Goal: Task Accomplishment & Management: Use online tool/utility

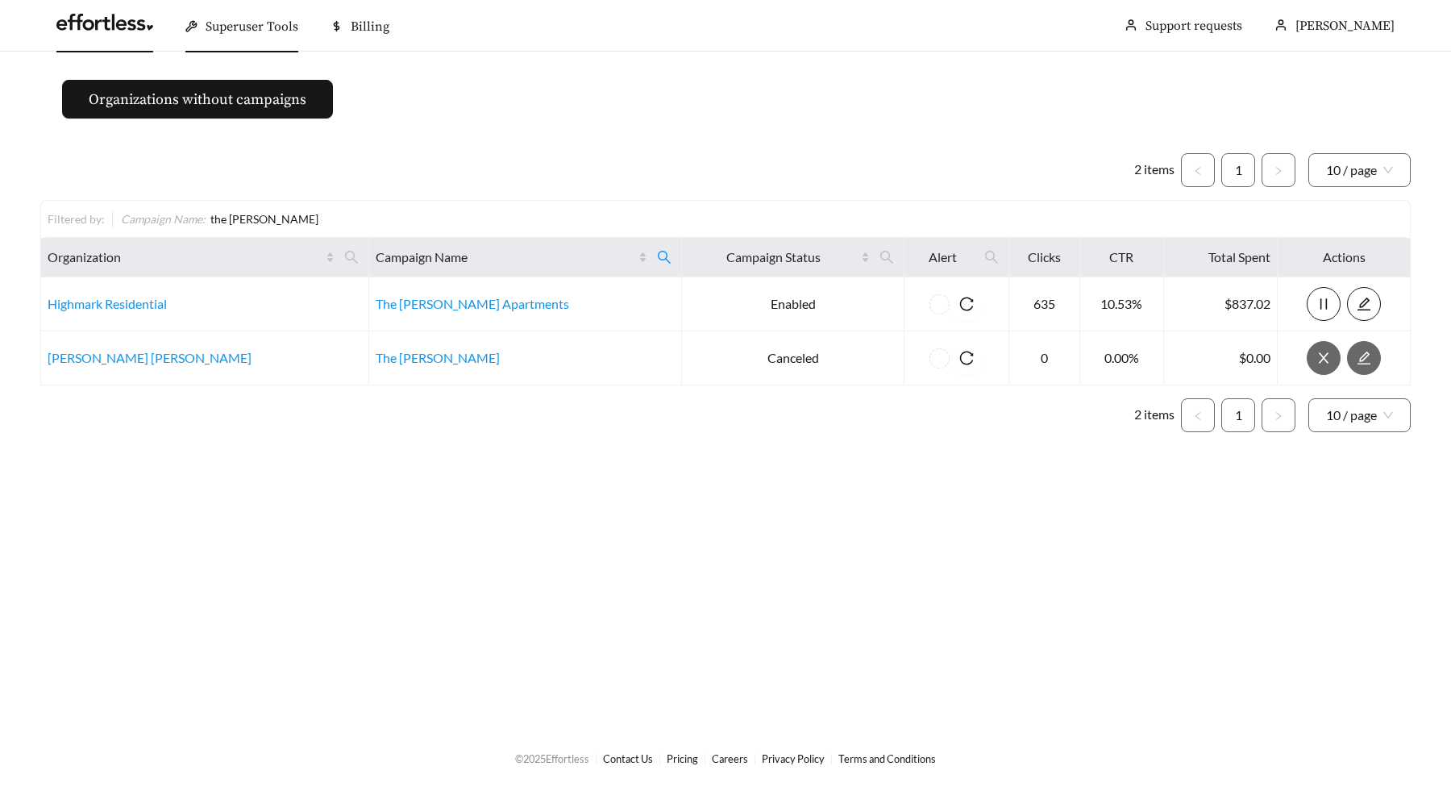
click at [114, 35] on link at bounding box center [104, 27] width 97 height 16
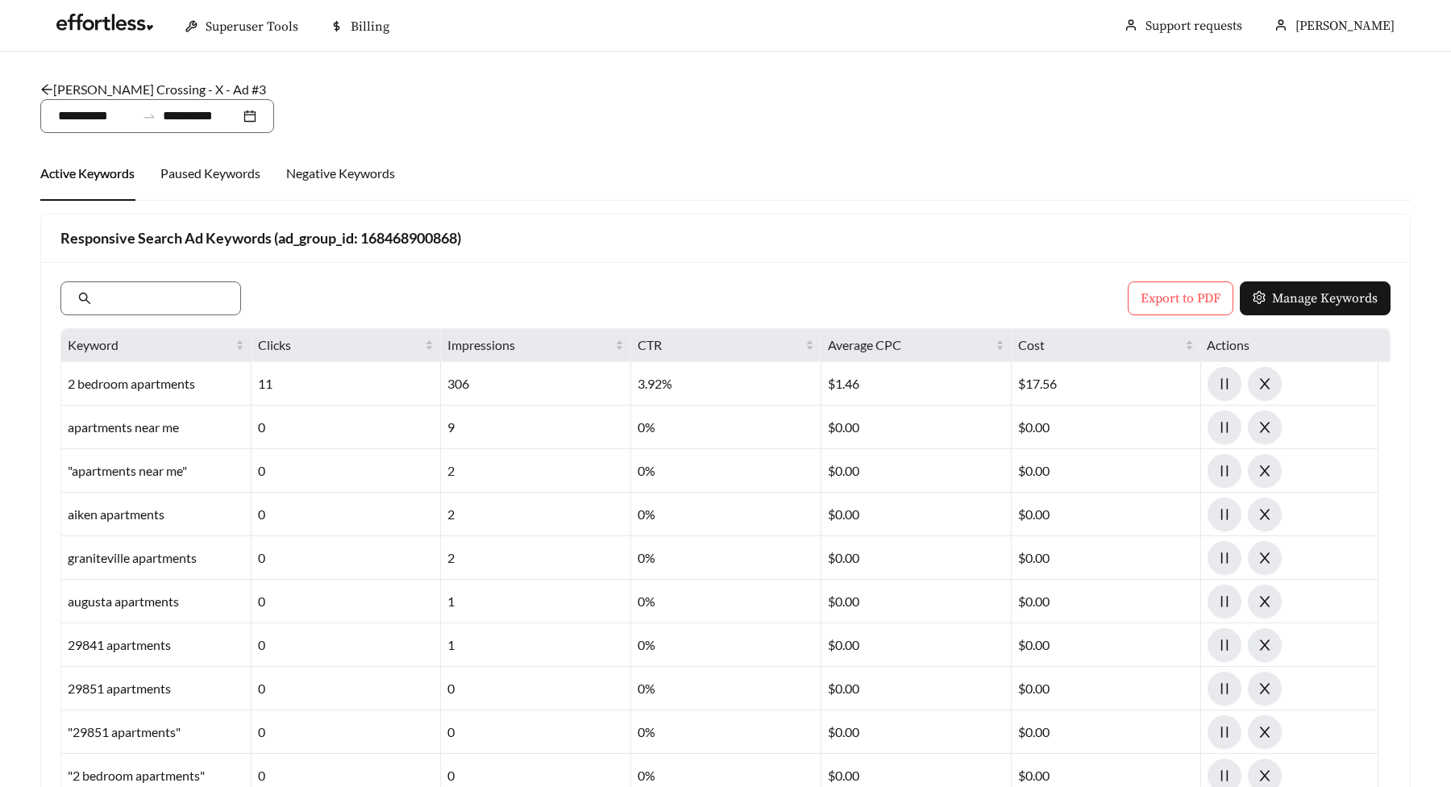
click at [48, 92] on icon "arrow-left" at bounding box center [46, 89] width 13 height 13
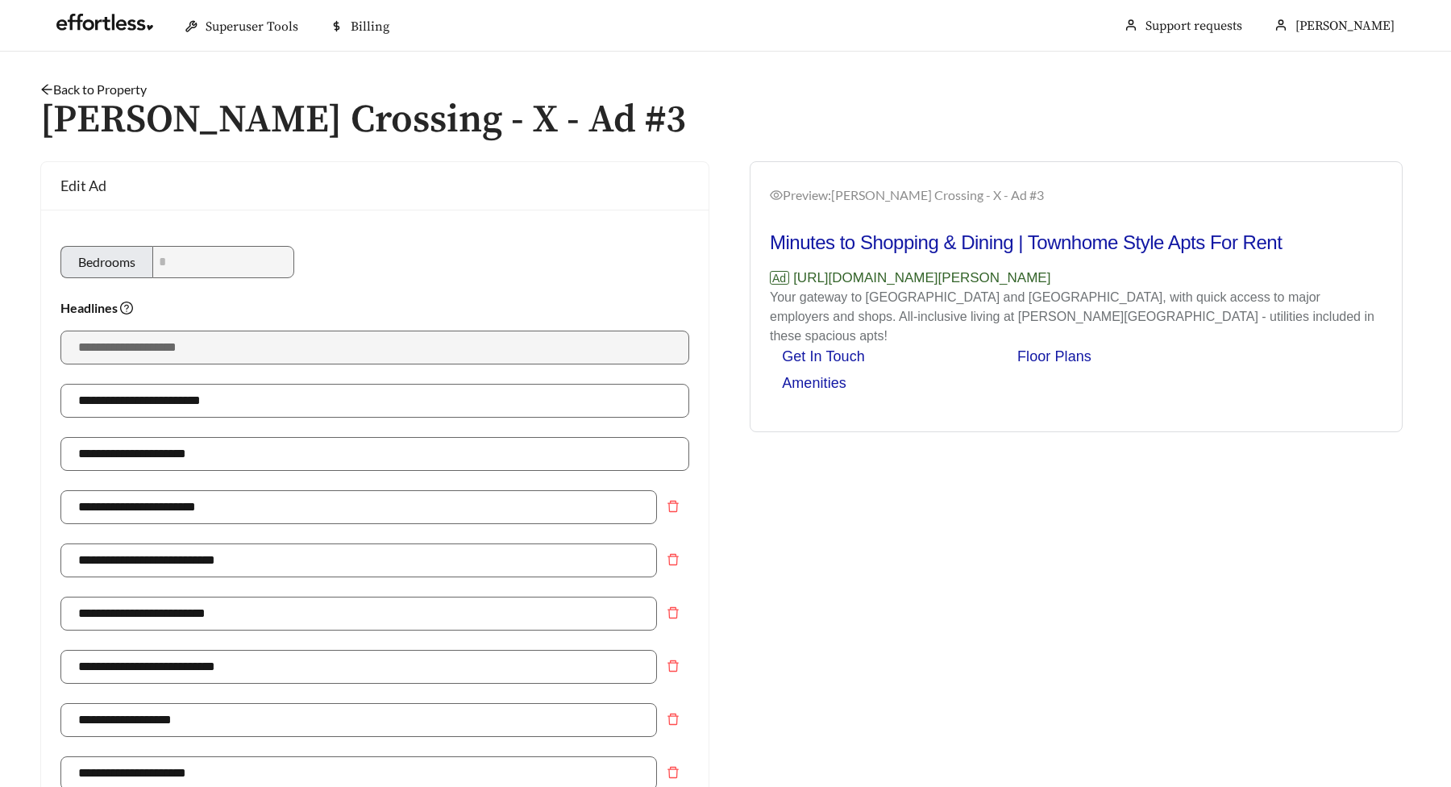
click at [48, 92] on icon "arrow-left" at bounding box center [46, 89] width 13 height 13
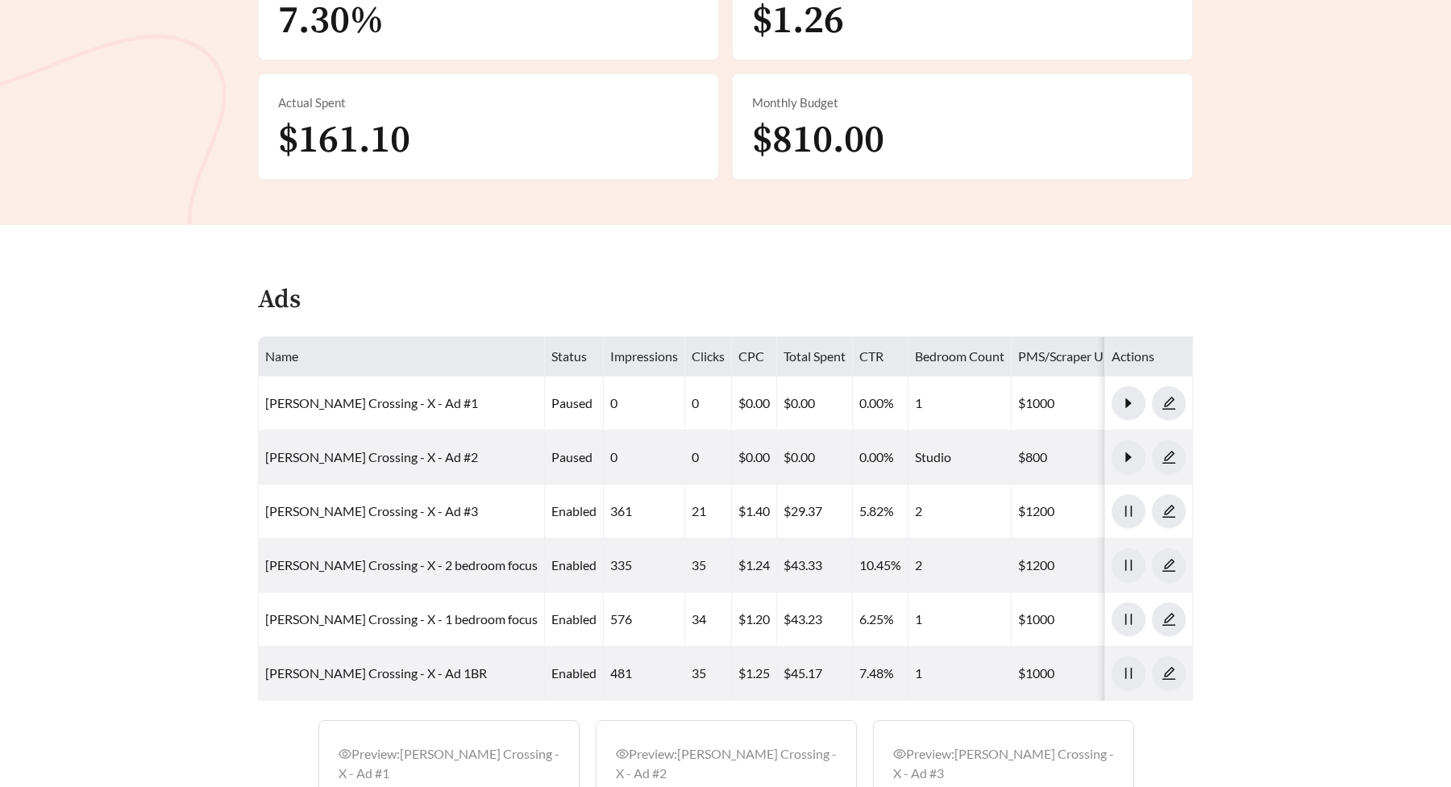
scroll to position [702, 0]
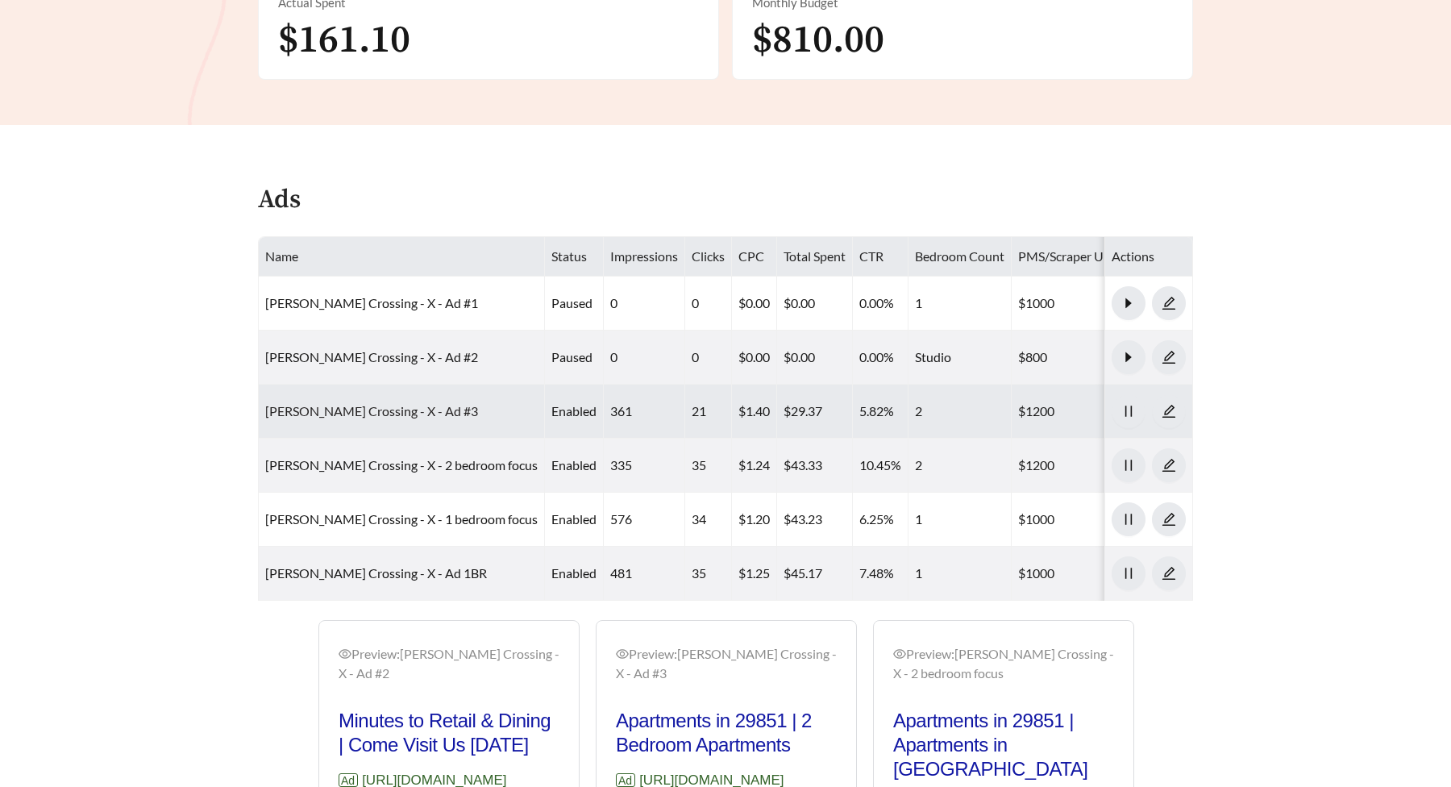
click at [331, 403] on link "[PERSON_NAME] Crossing - X - Ad #3" at bounding box center [371, 410] width 213 height 15
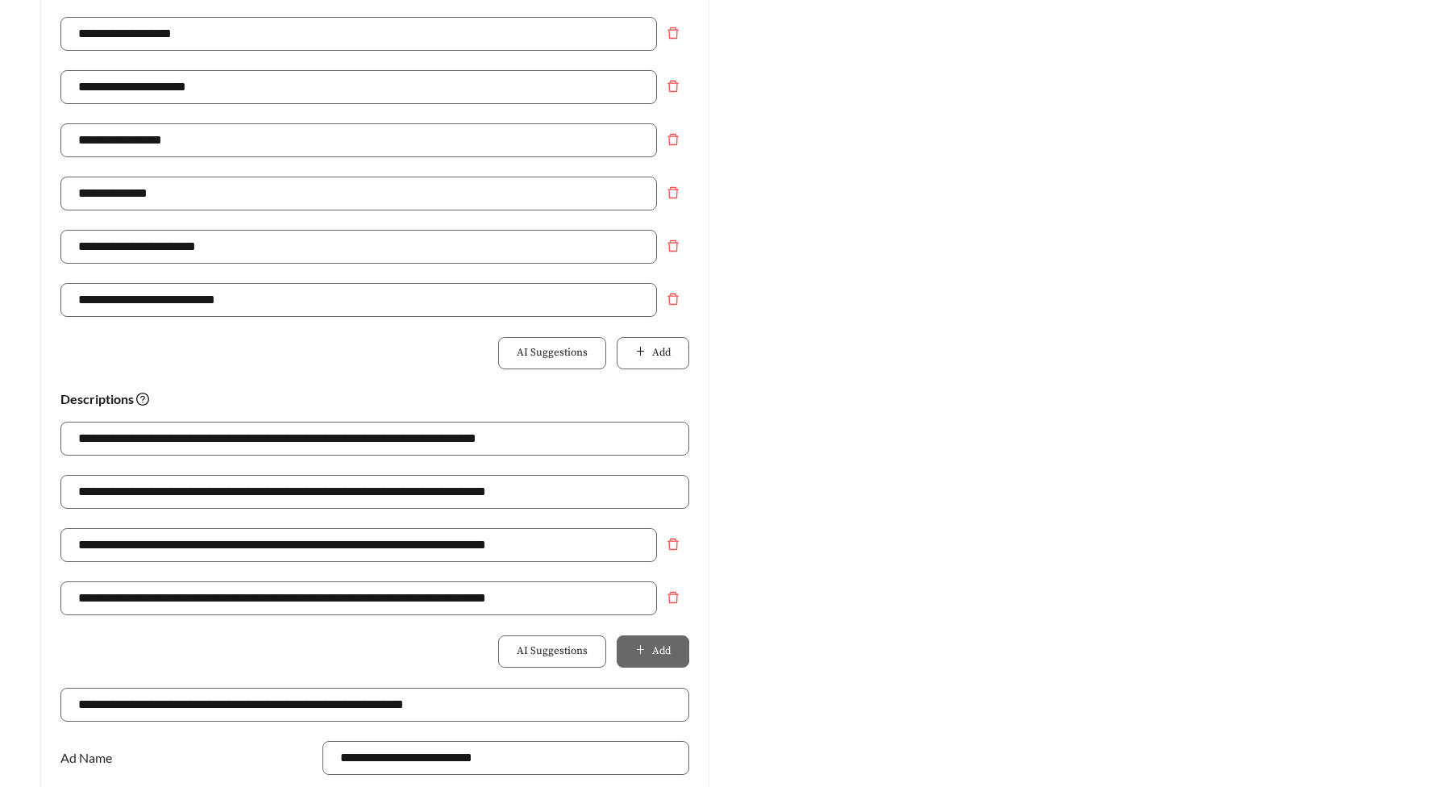
scroll to position [1085, 0]
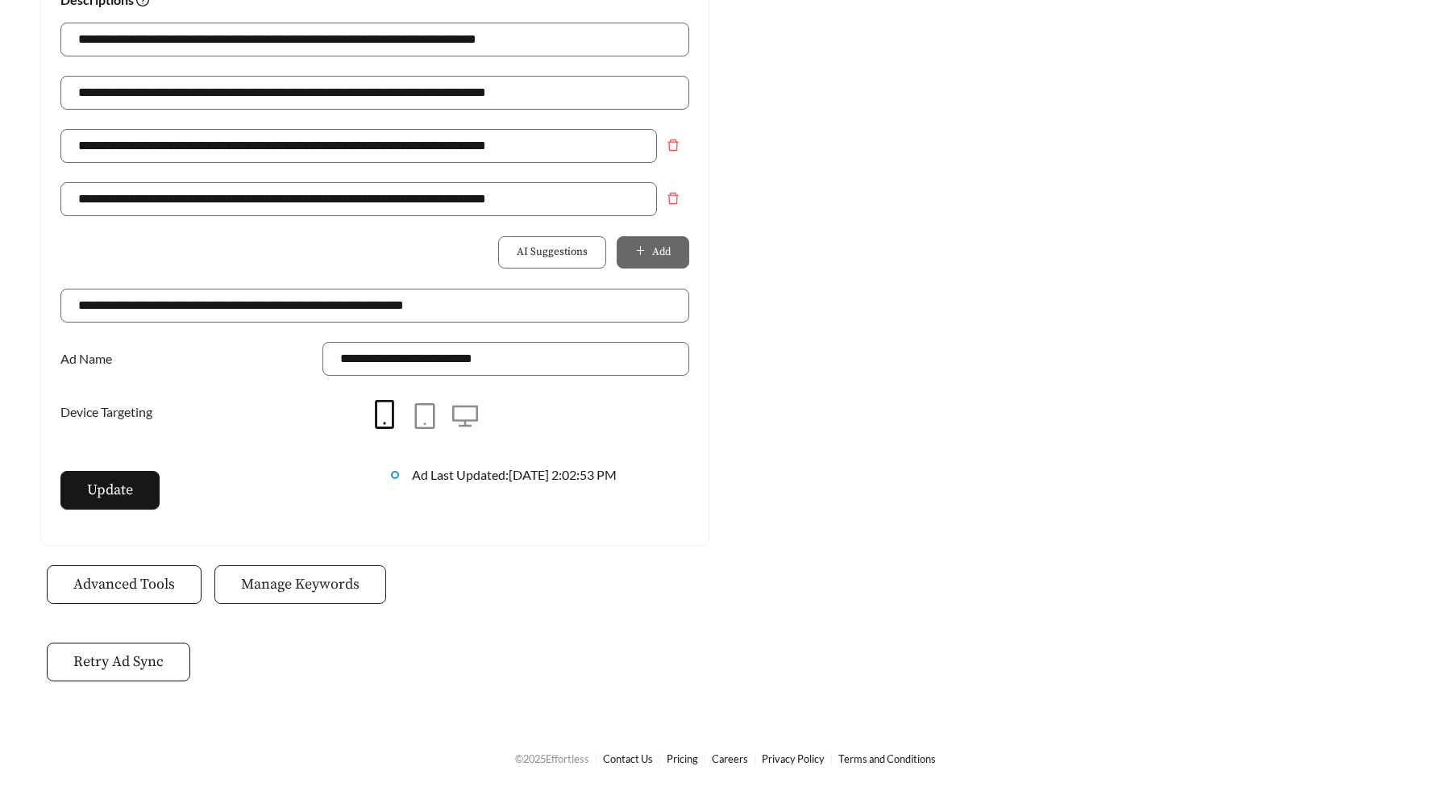
click at [254, 582] on span "Manage Keywords" at bounding box center [300, 584] width 118 height 22
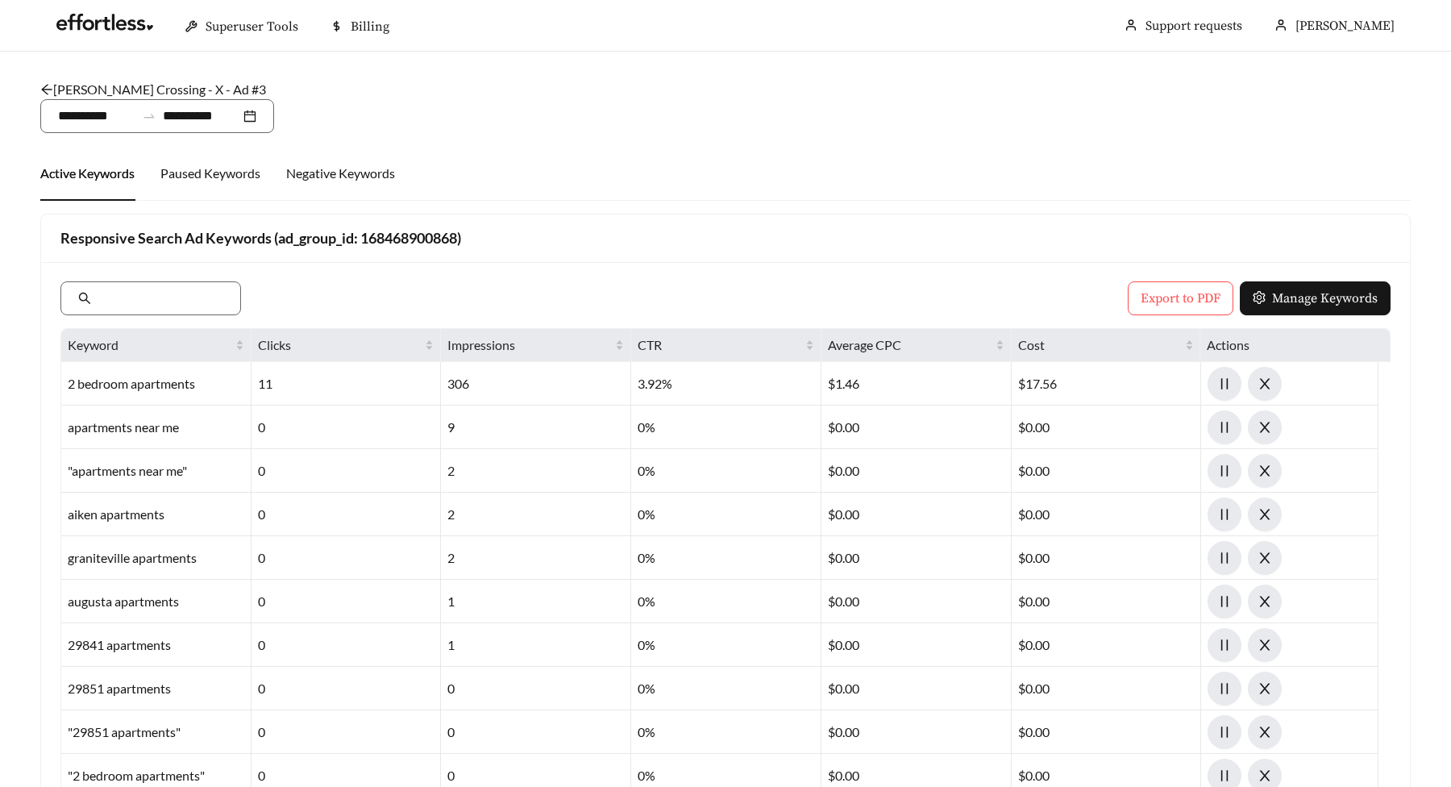
click at [25, 304] on main "**********" at bounding box center [725, 629] width 1451 height 1154
click at [45, 87] on icon "arrow-left" at bounding box center [46, 89] width 13 height 13
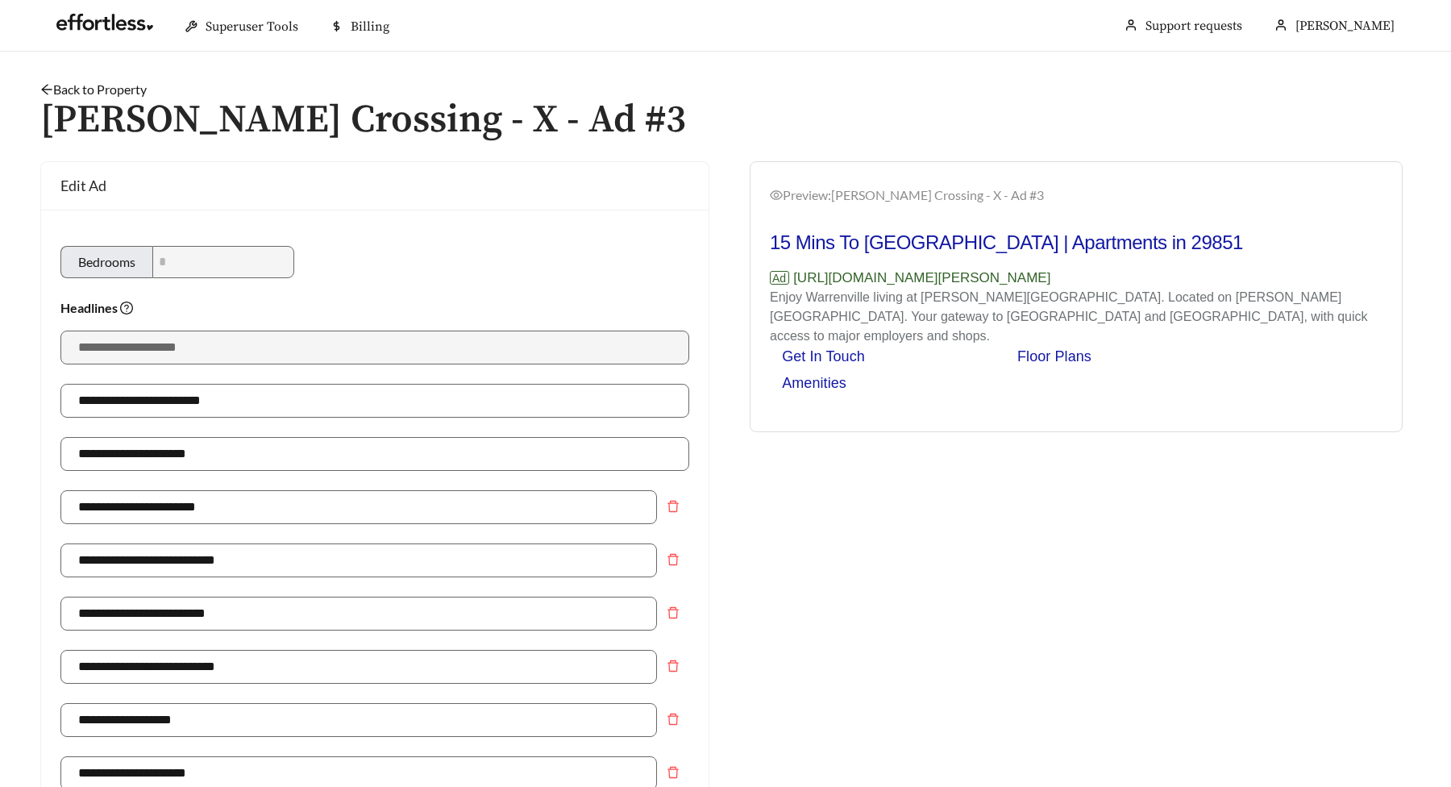
click at [41, 81] on link "Back to Property" at bounding box center [93, 88] width 106 height 15
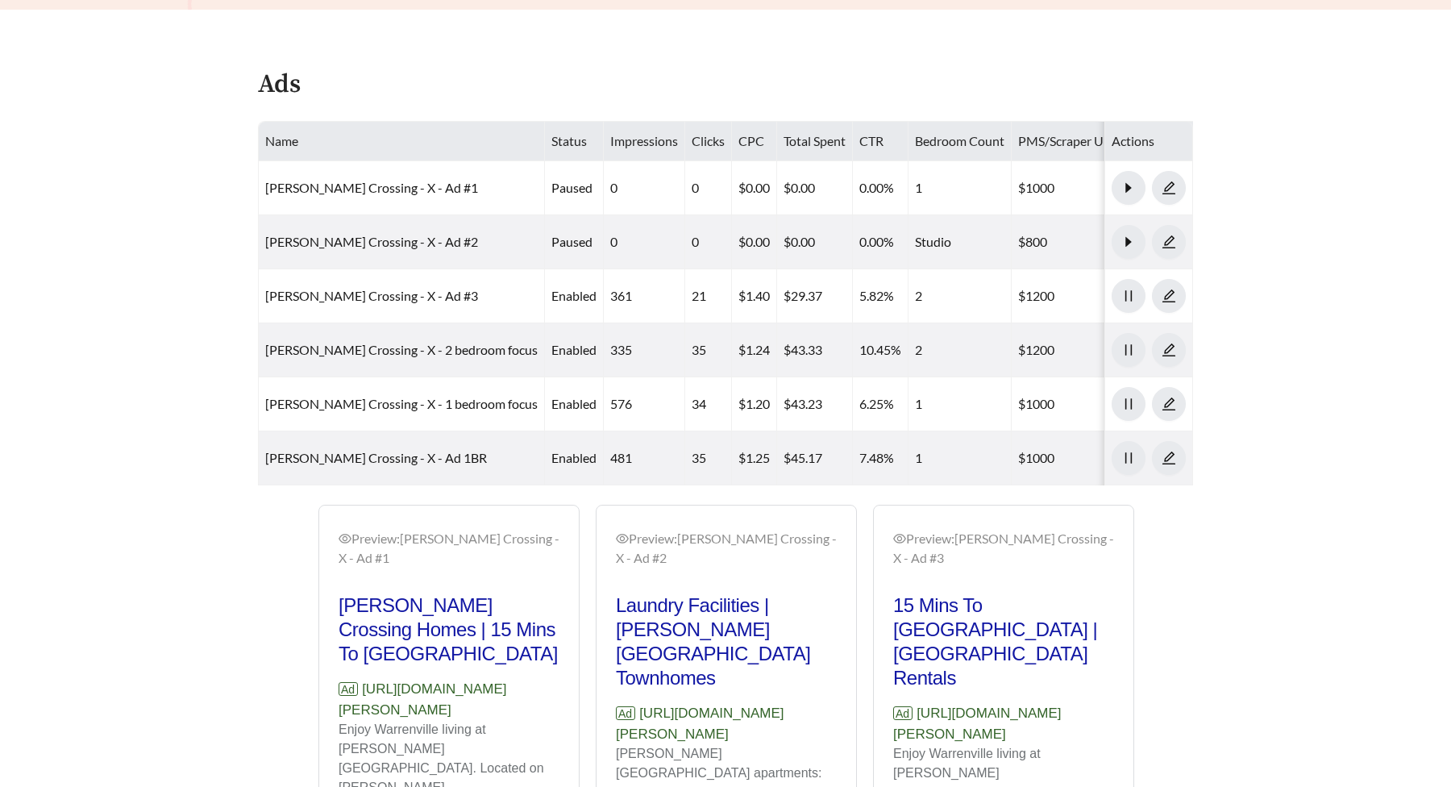
scroll to position [813, 0]
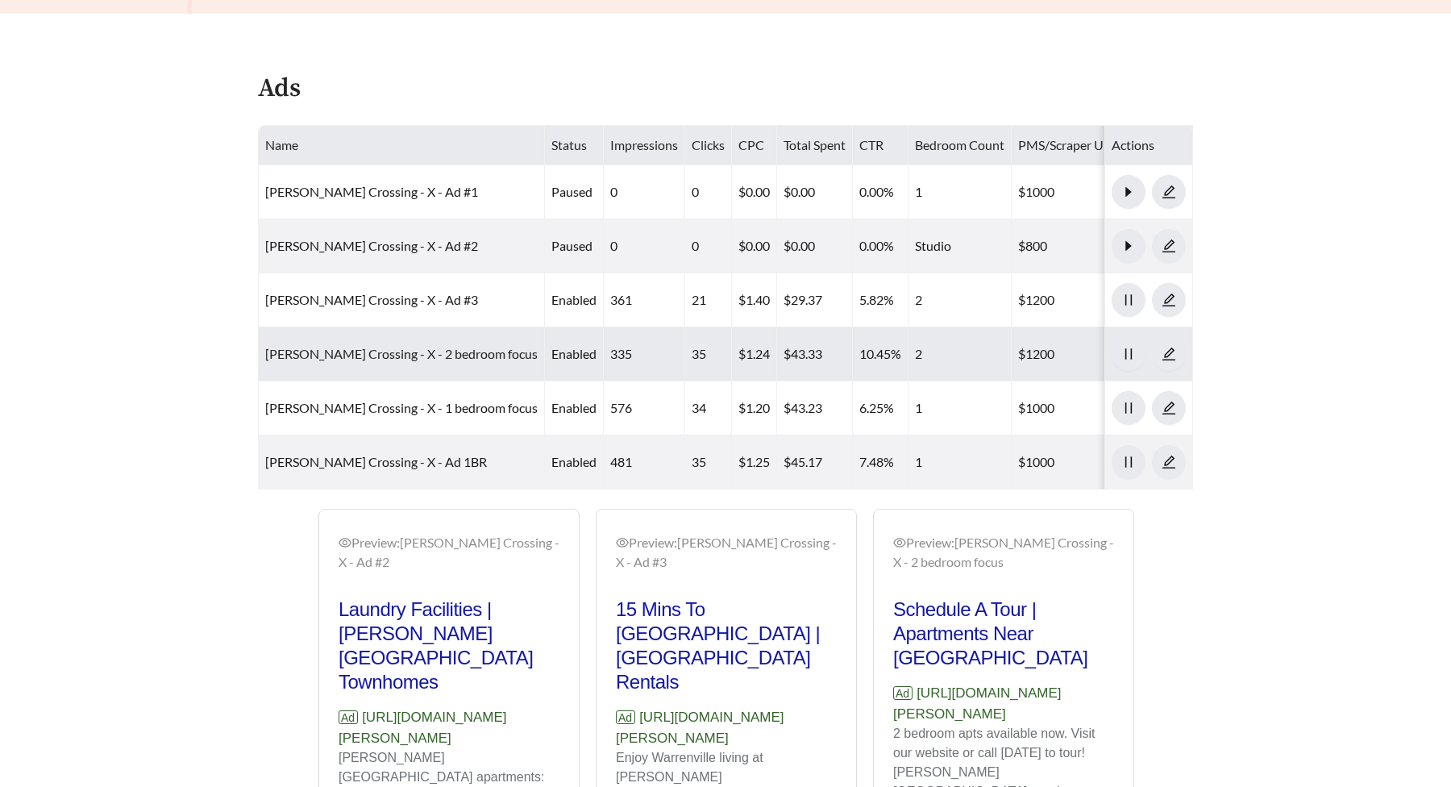
click at [363, 346] on link "[PERSON_NAME] Crossing - X - 2 bedroom focus" at bounding box center [401, 353] width 272 height 15
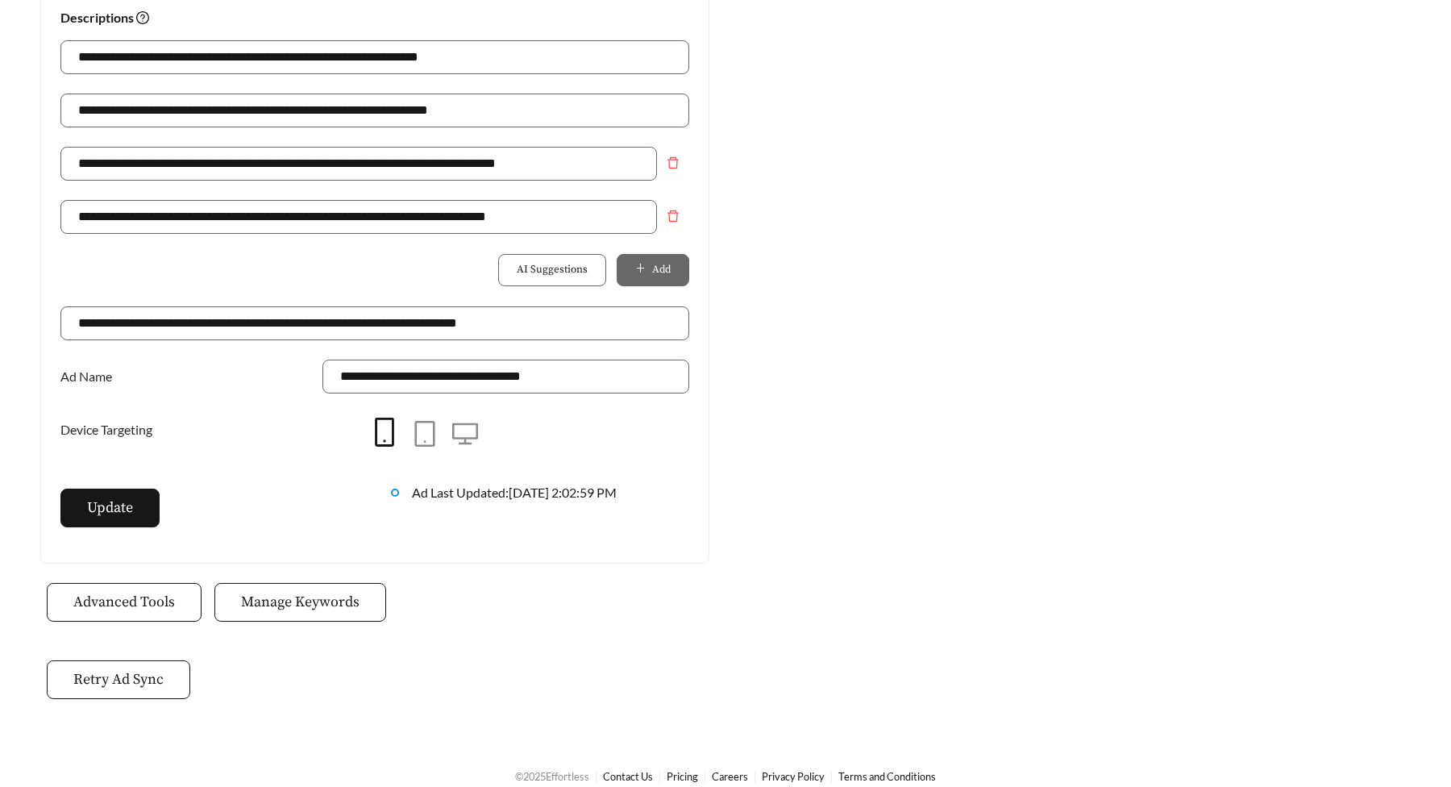
scroll to position [1191, 0]
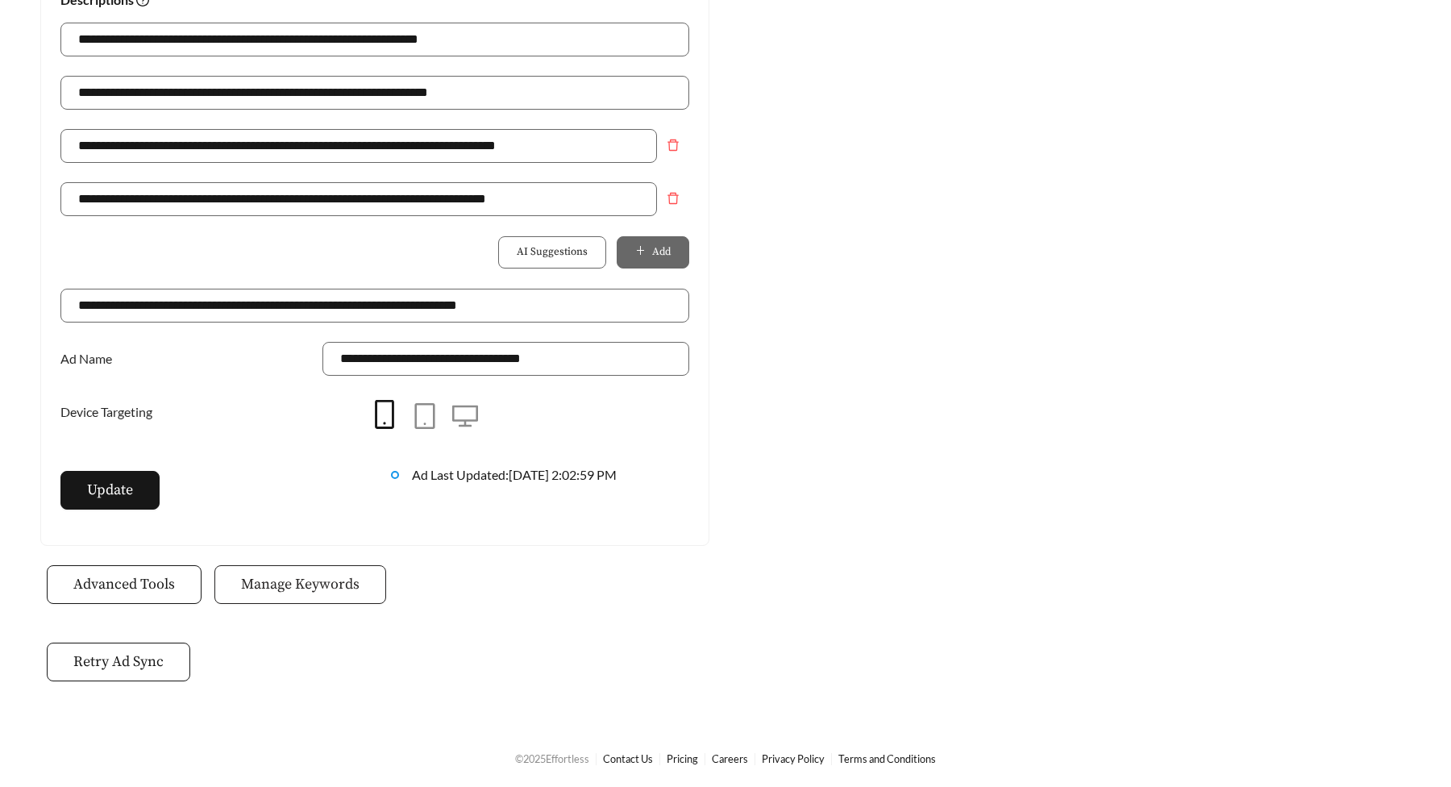
click at [321, 578] on span "Manage Keywords" at bounding box center [300, 584] width 118 height 22
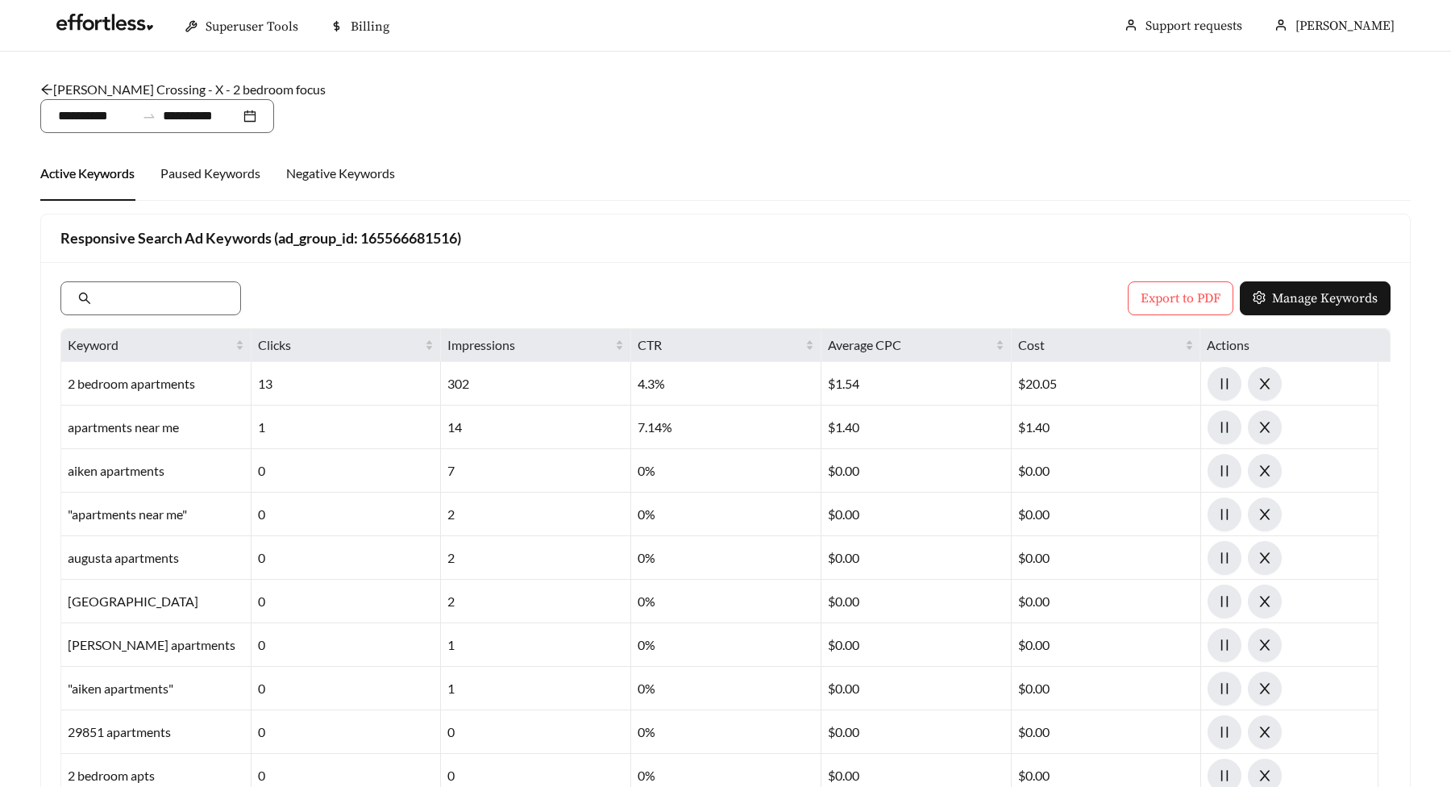
click at [52, 89] on icon "arrow-left" at bounding box center [46, 89] width 13 height 13
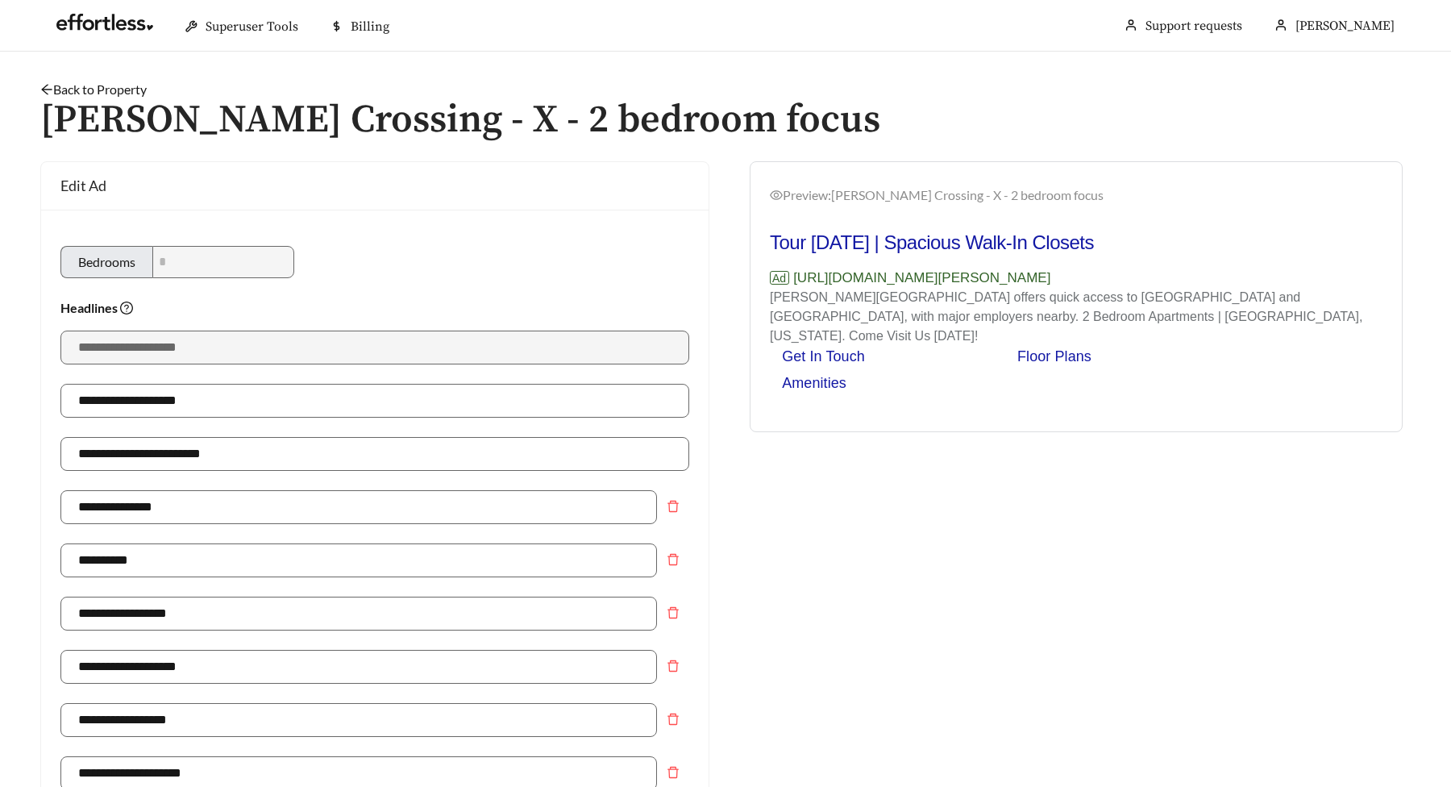
click at [52, 89] on icon "arrow-left" at bounding box center [46, 89] width 13 height 13
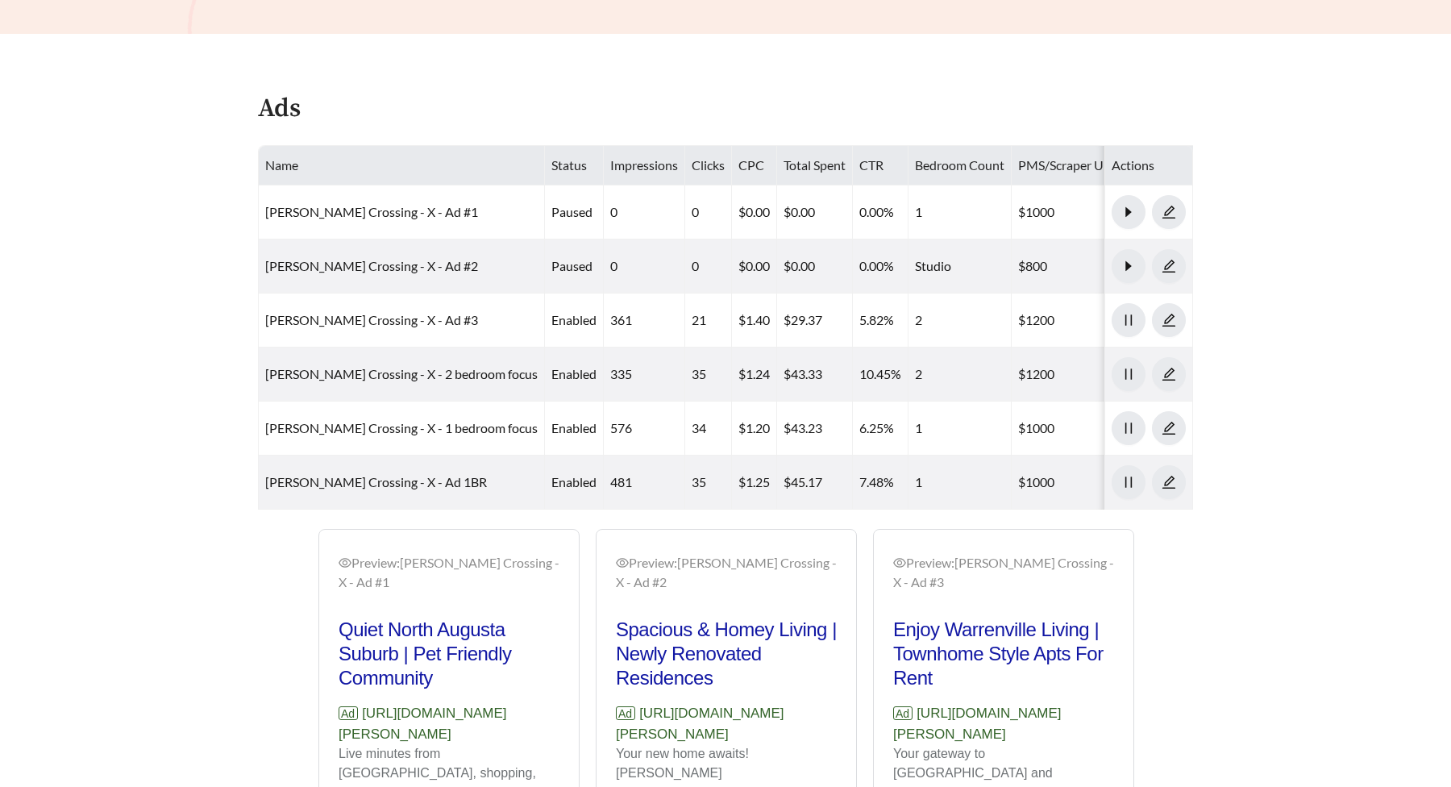
scroll to position [795, 0]
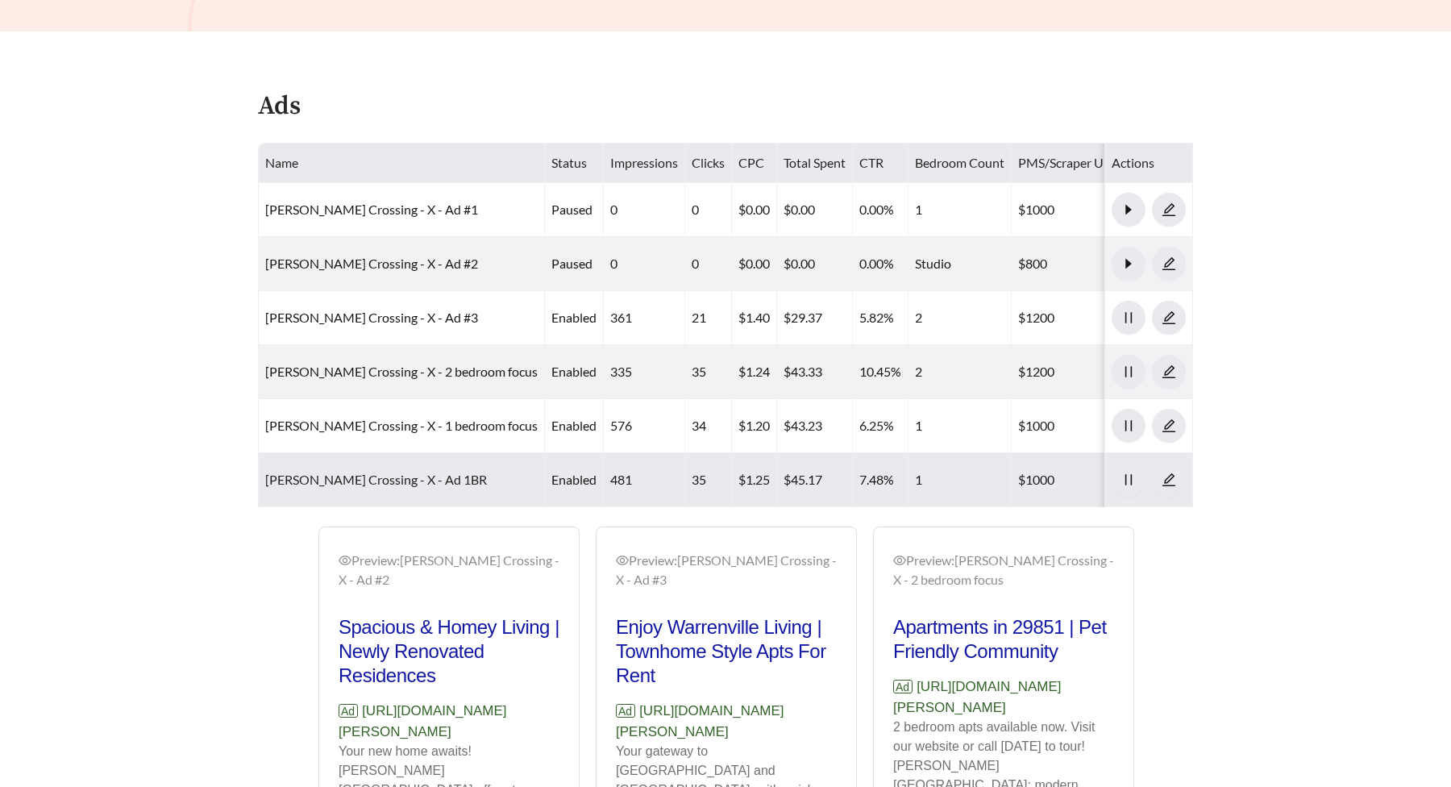
click at [348, 471] on link "[PERSON_NAME] Crossing - X - Ad 1BR" at bounding box center [376, 478] width 222 height 15
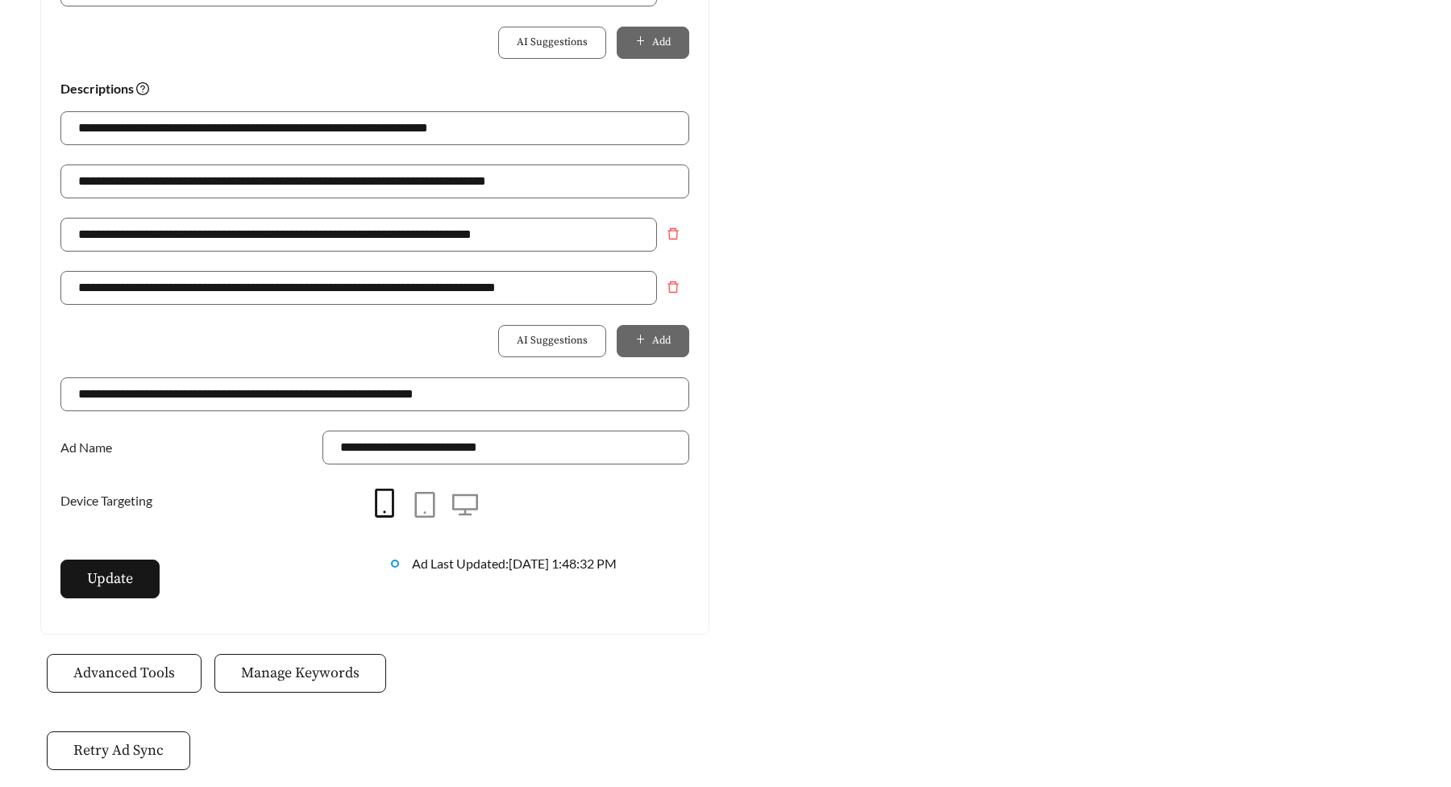
scroll to position [1191, 0]
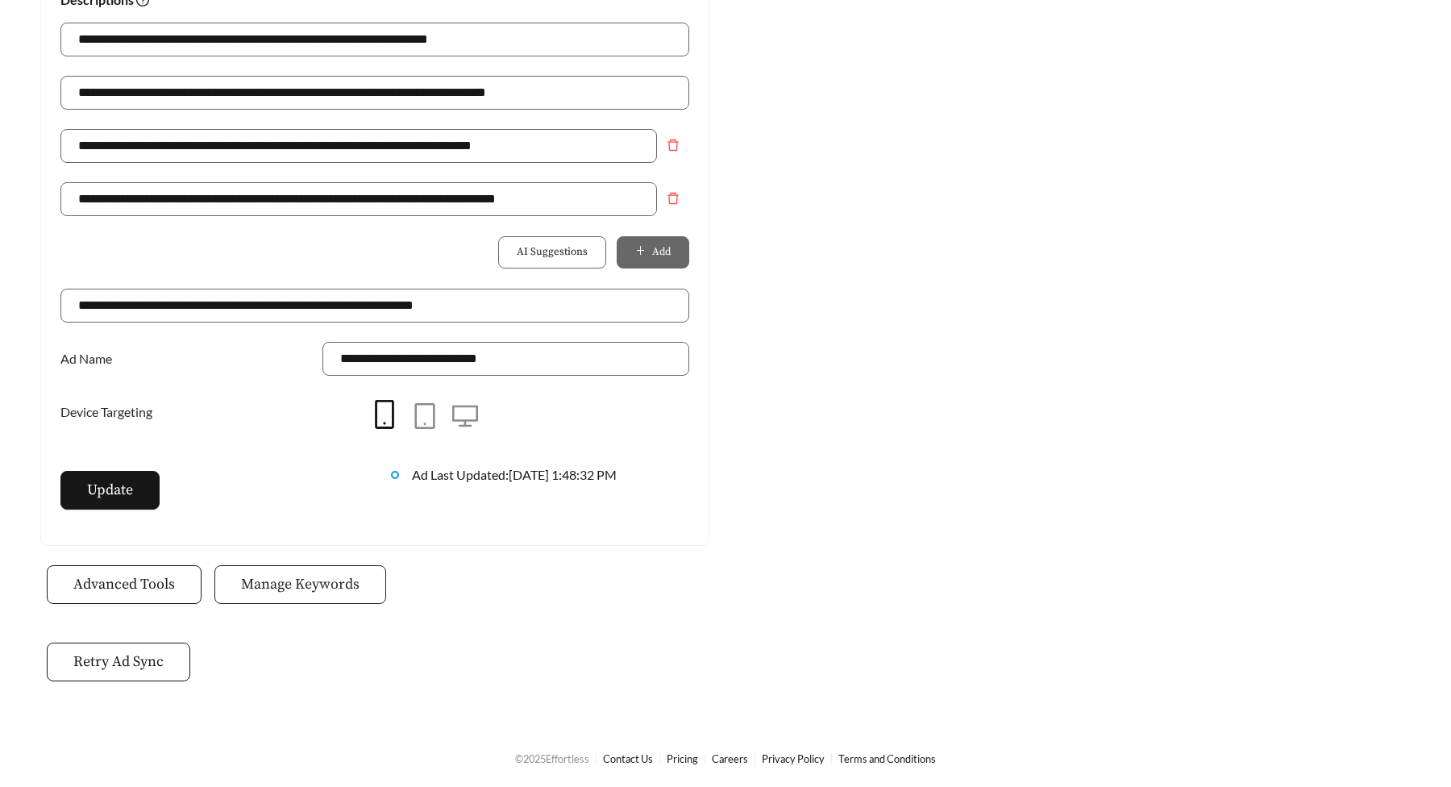
click at [309, 597] on button "Manage Keywords" at bounding box center [300, 584] width 172 height 39
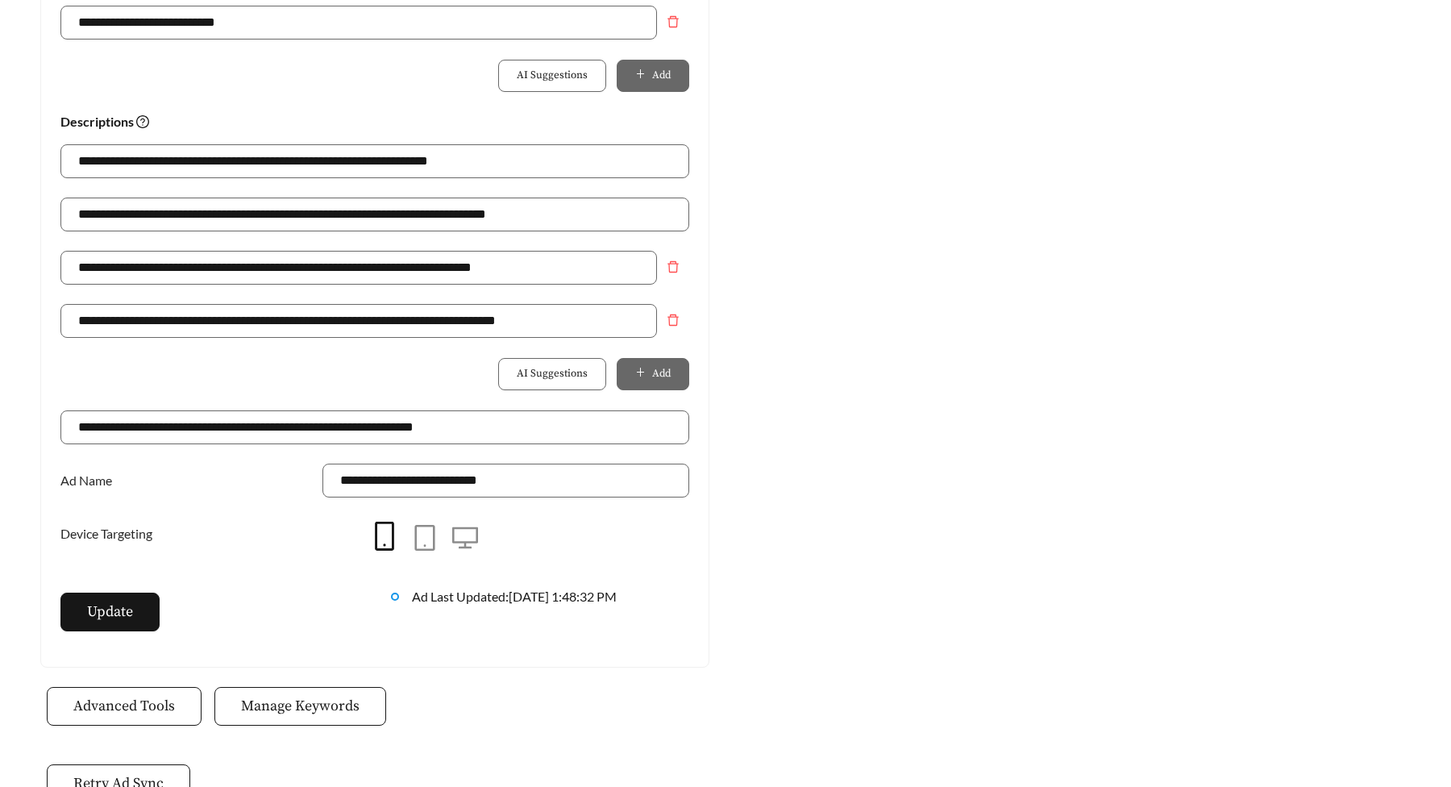
scroll to position [1094, 0]
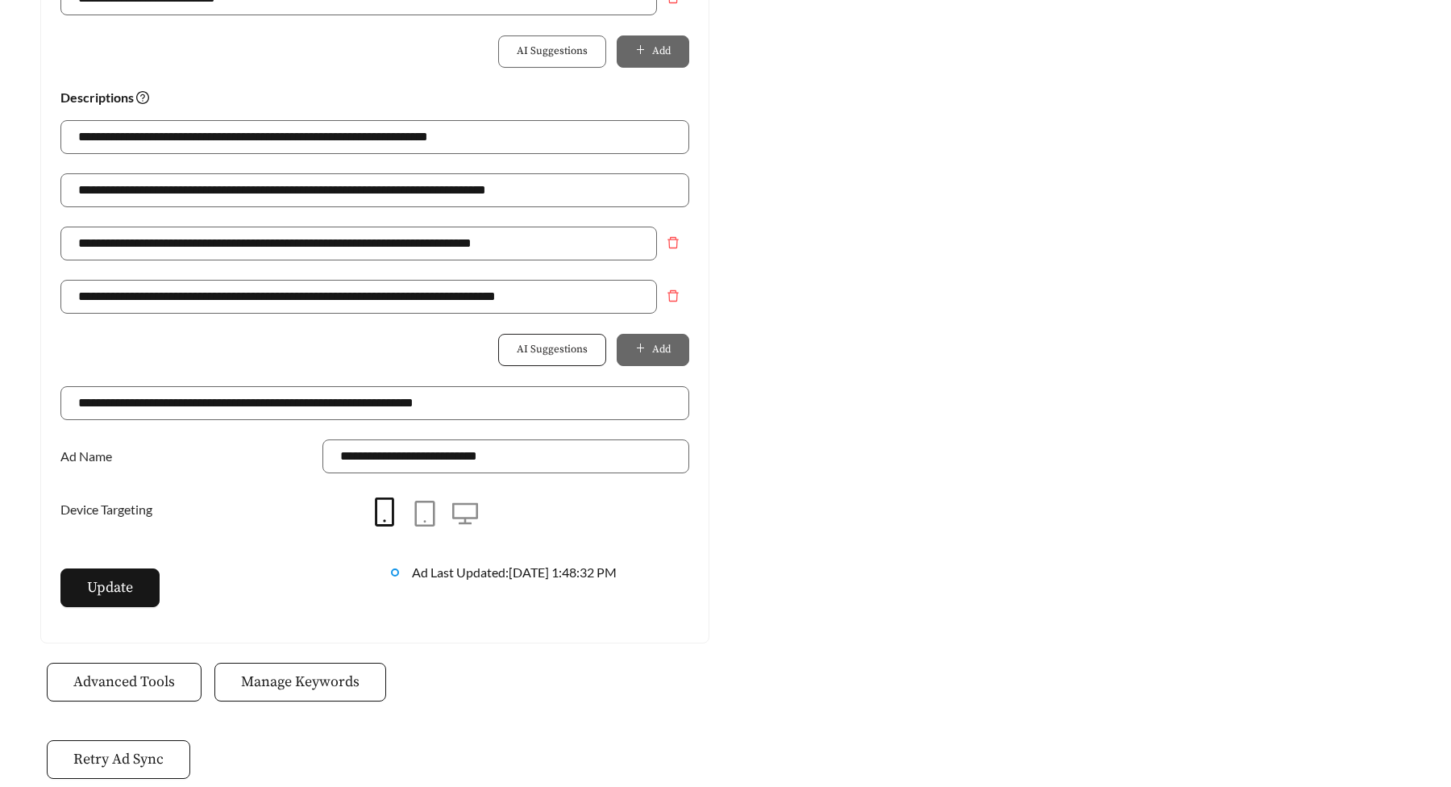
click at [587, 339] on button "AI Suggestions" at bounding box center [552, 350] width 108 height 32
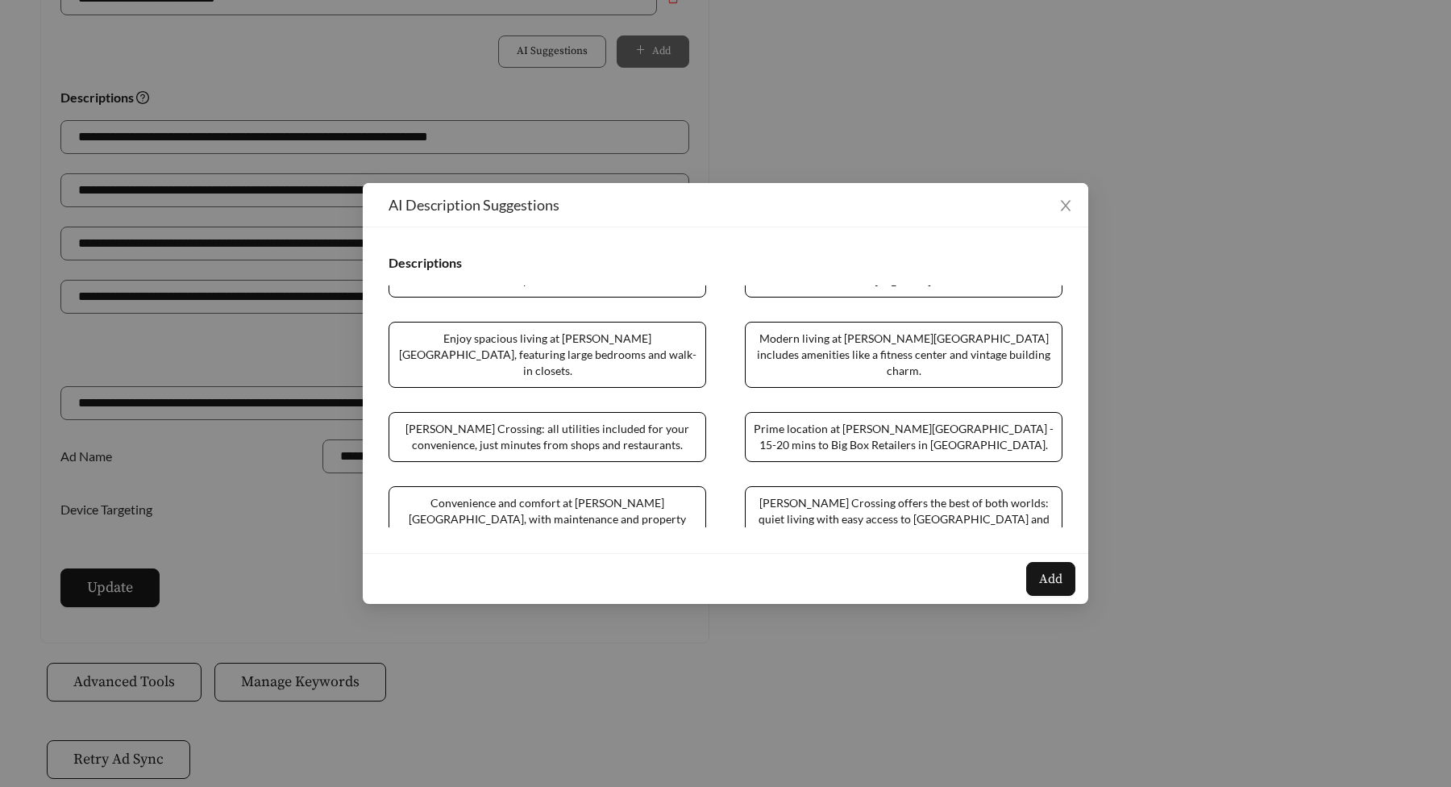
scroll to position [480, 0]
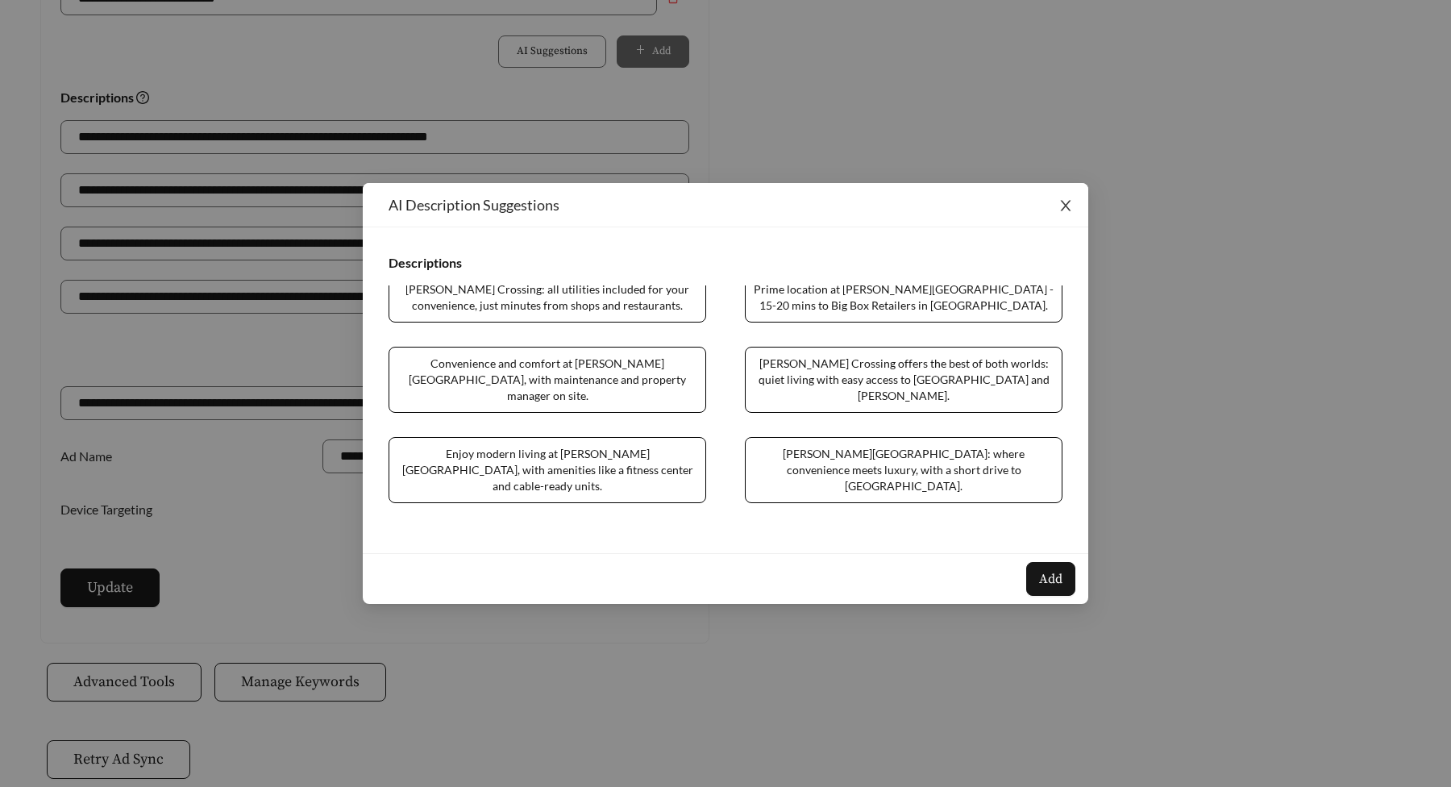
click at [1066, 207] on icon "close" at bounding box center [1066, 206] width 10 height 10
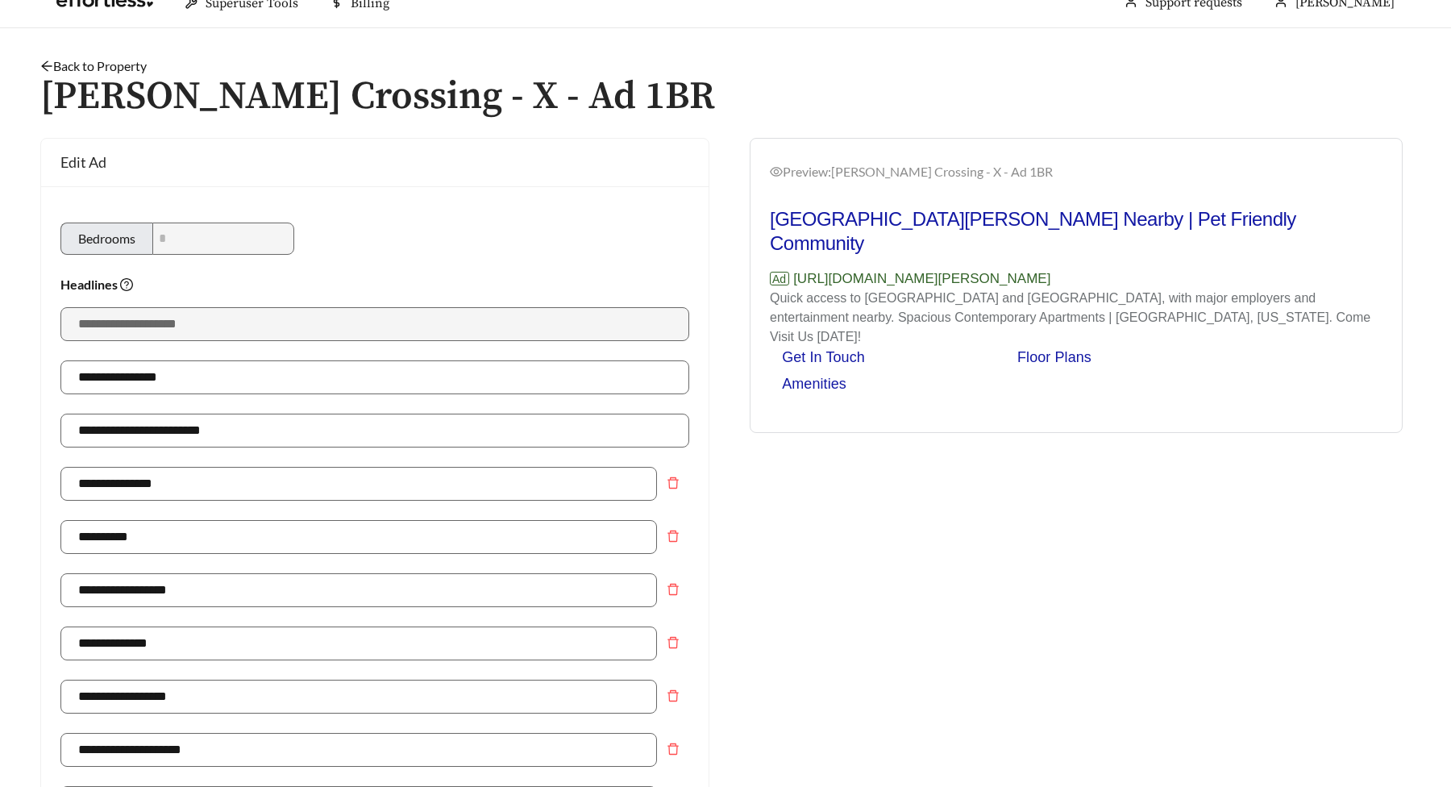
scroll to position [0, 0]
